Goal: Navigation & Orientation: Find specific page/section

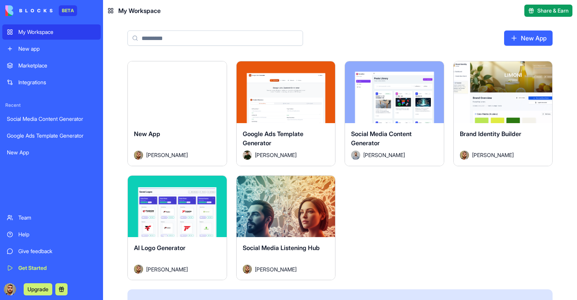
click at [296, 215] on div "Launch" at bounding box center [286, 207] width 99 height 62
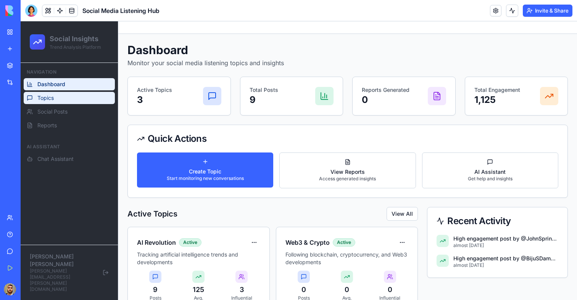
click at [76, 97] on link "Topics" at bounding box center [69, 98] width 91 height 12
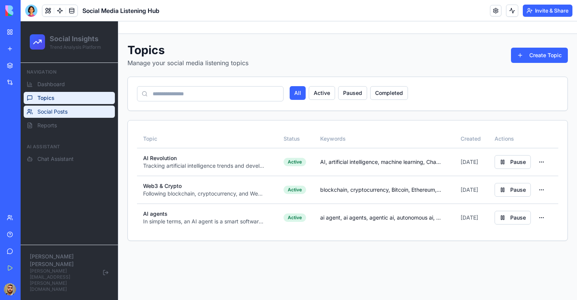
click at [77, 117] on link "Social Posts" at bounding box center [69, 112] width 91 height 12
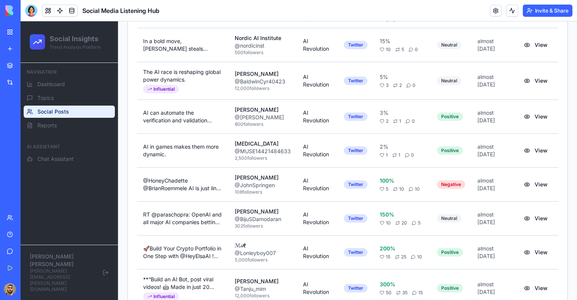
scroll to position [421, 0]
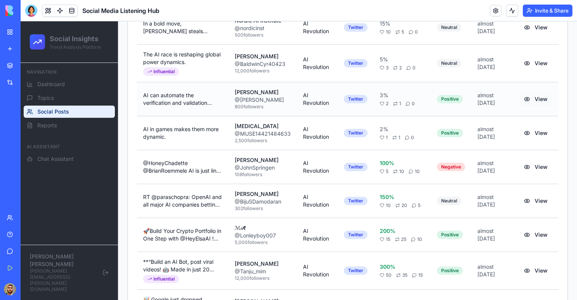
click at [538, 98] on button "View" at bounding box center [535, 99] width 33 height 14
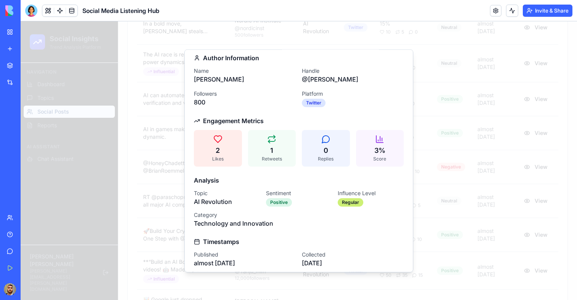
scroll to position [108, 0]
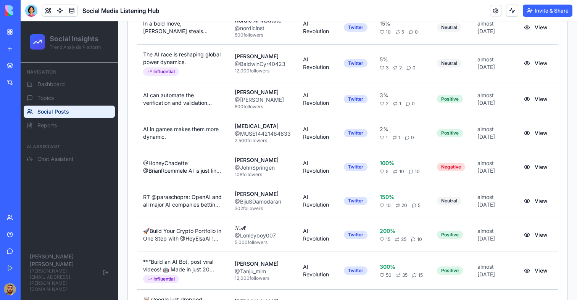
click at [64, 133] on div "Navigation Dashboard Topics Social Posts Reports" at bounding box center [69, 99] width 97 height 72
click at [64, 131] on link "Reports" at bounding box center [69, 125] width 91 height 12
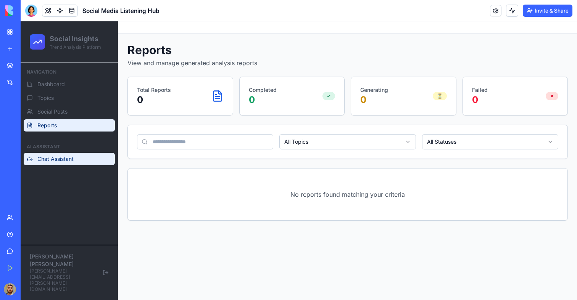
click at [58, 160] on span "Chat Assistant" at bounding box center [55, 159] width 36 height 8
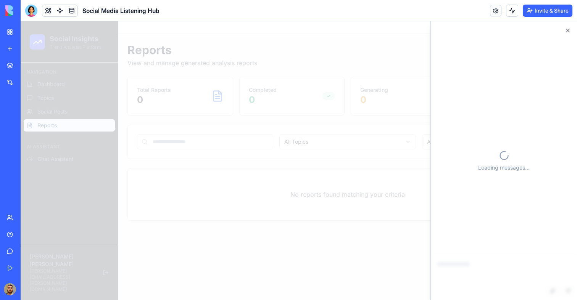
click at [220, 259] on div at bounding box center [299, 160] width 557 height 279
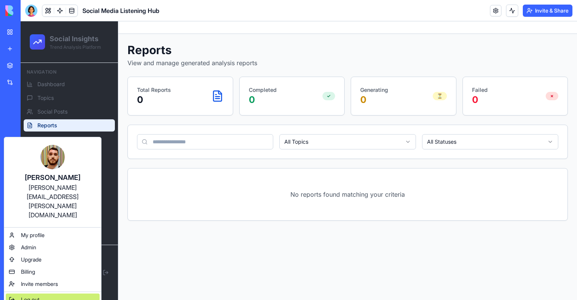
click at [35, 294] on div "Log out" at bounding box center [53, 300] width 94 height 12
